Goal: Use online tool/utility: Use online tool/utility

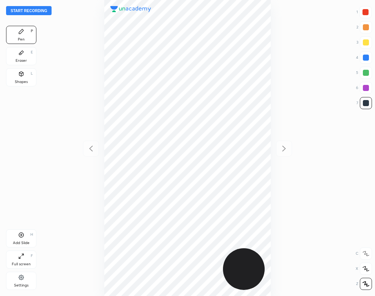
scroll to position [296, 253]
click at [89, 76] on div at bounding box center [187, 148] width 253 height 296
click at [42, 8] on button "Start recording" at bounding box center [28, 10] width 45 height 9
click at [18, 293] on div "End recording 1 2 3 4 5 6 7 R O A L C X Z Erase all C X Z Pen P Eraser E Shapes…" at bounding box center [187, 148] width 375 height 296
click at [15, 285] on div "Settings" at bounding box center [21, 285] width 14 height 4
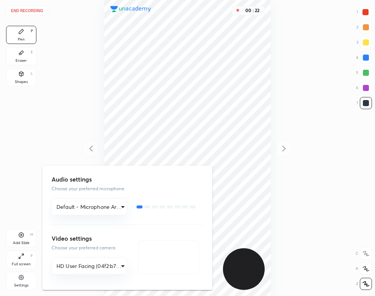
click at [116, 39] on div at bounding box center [187, 148] width 375 height 296
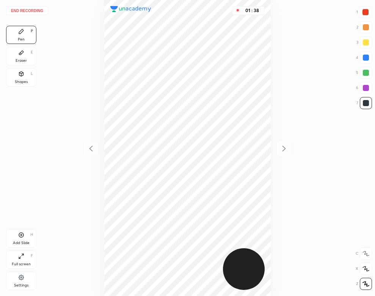
click at [23, 60] on div "Eraser" at bounding box center [21, 61] width 11 height 4
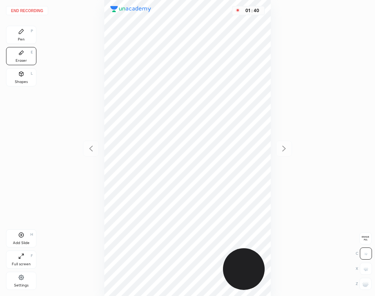
click at [32, 39] on div "Pen P" at bounding box center [21, 35] width 30 height 18
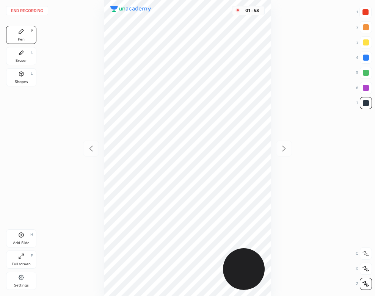
click at [92, 185] on div "01 : 58" at bounding box center [187, 148] width 253 height 296
click at [38, 8] on button "End recording" at bounding box center [27, 10] width 42 height 9
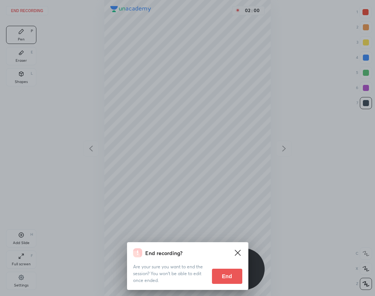
click at [221, 270] on button "End" at bounding box center [227, 275] width 30 height 15
